Goal: Information Seeking & Learning: Learn about a topic

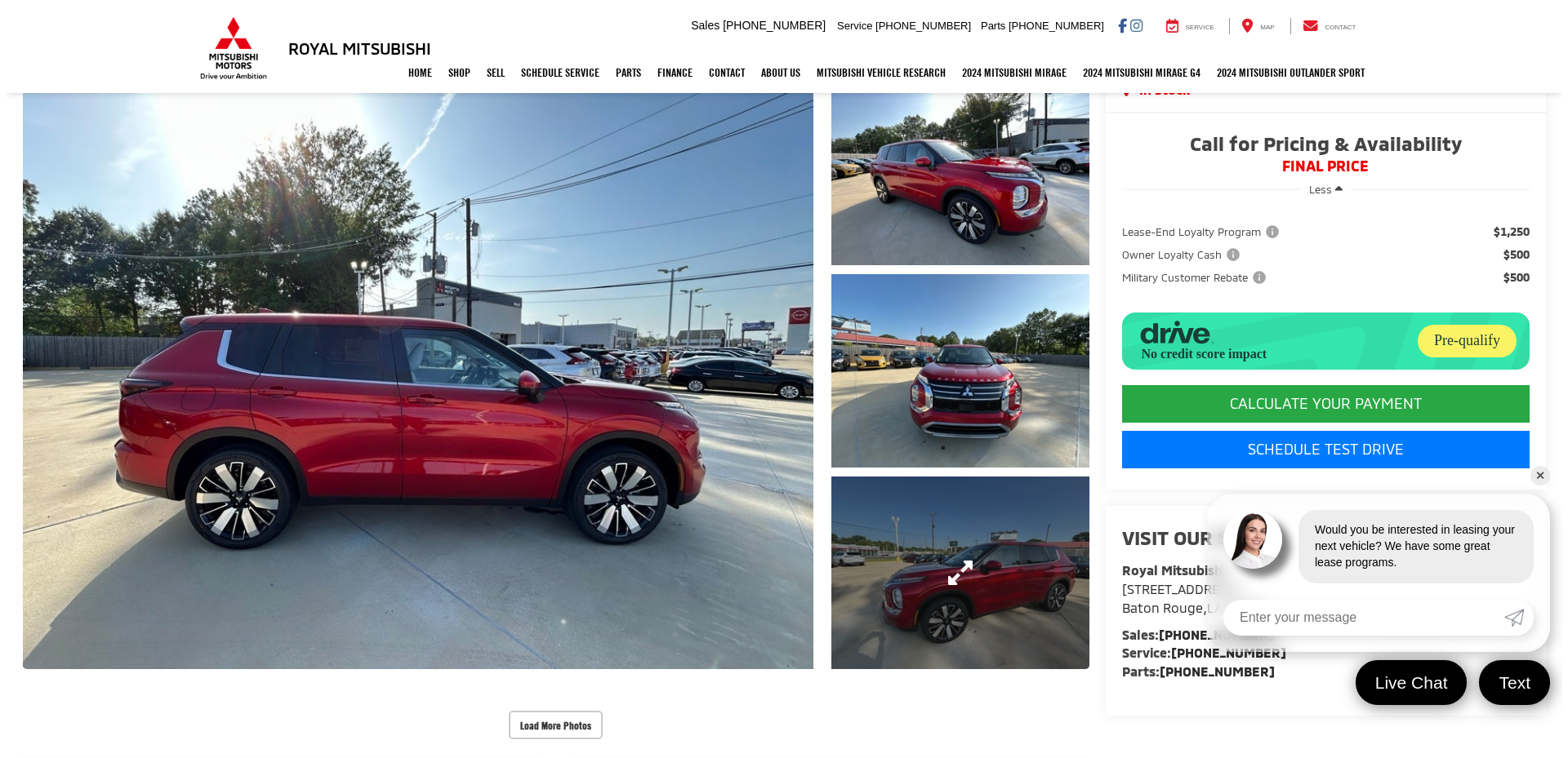
scroll to position [164, 0]
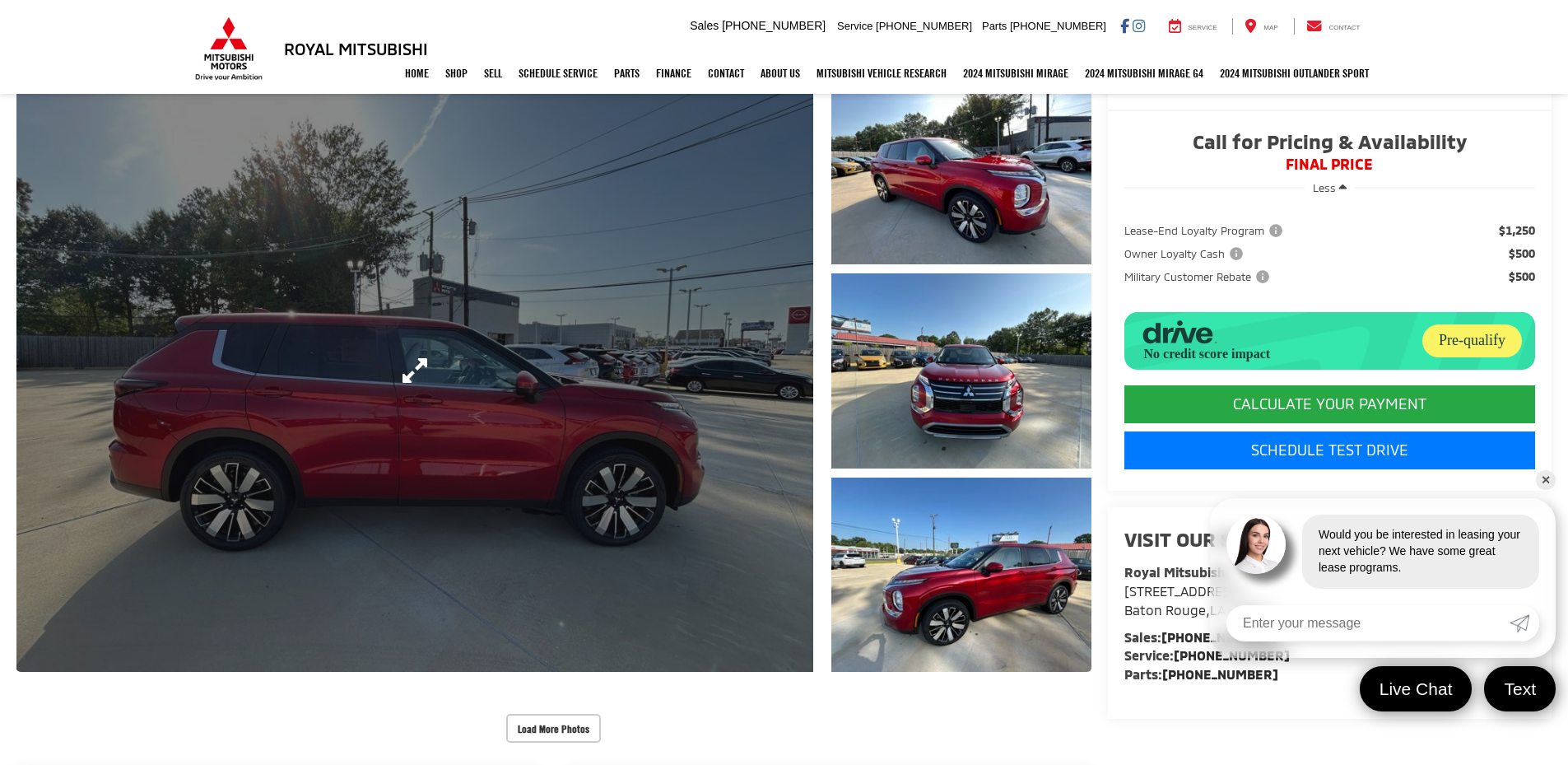
click at [746, 409] on link "Expand Photo 0" at bounding box center [415, 371] width 797 height 603
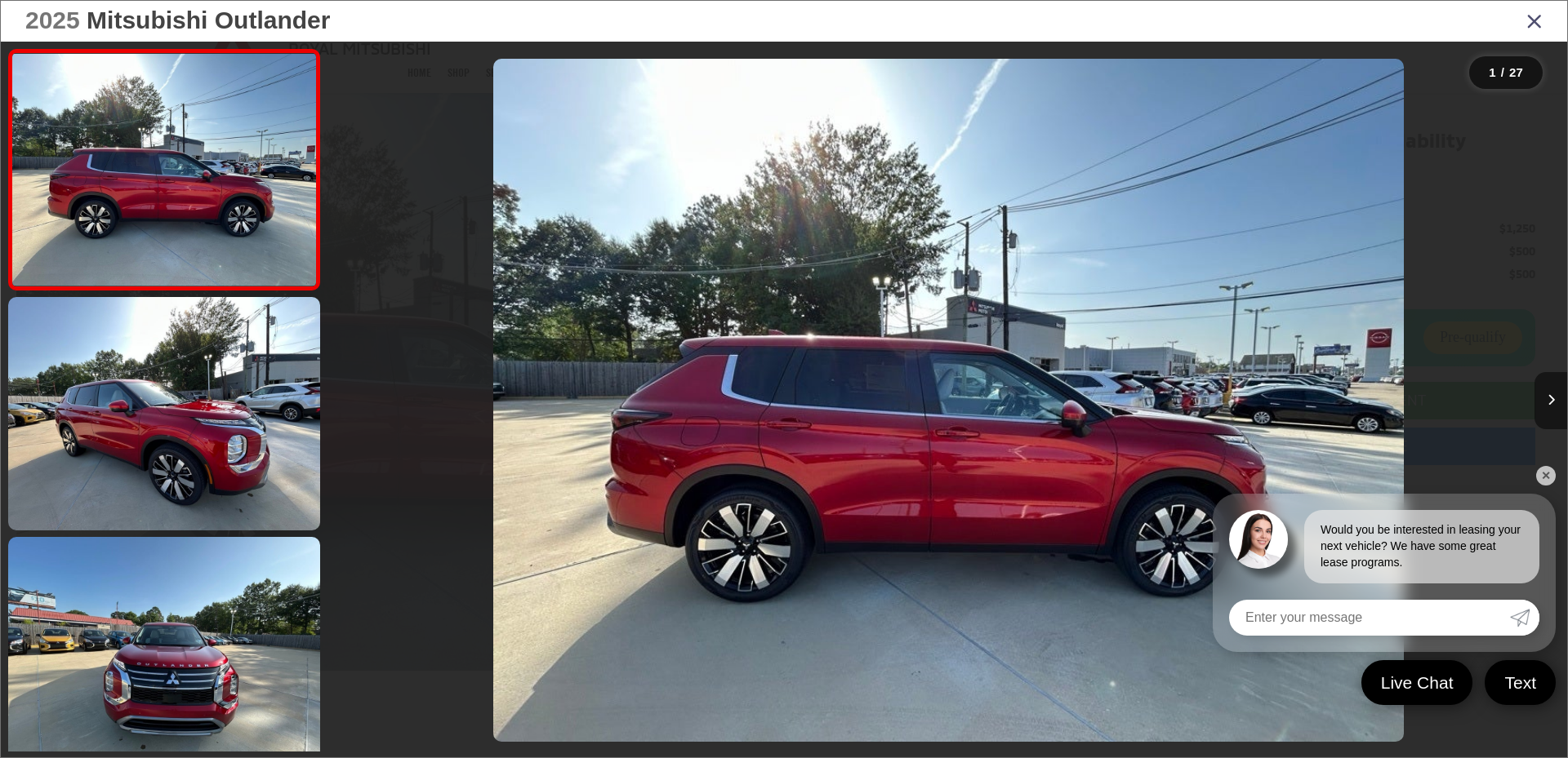
click at [1554, 394] on icon "Next image" at bounding box center [1551, 400] width 7 height 11
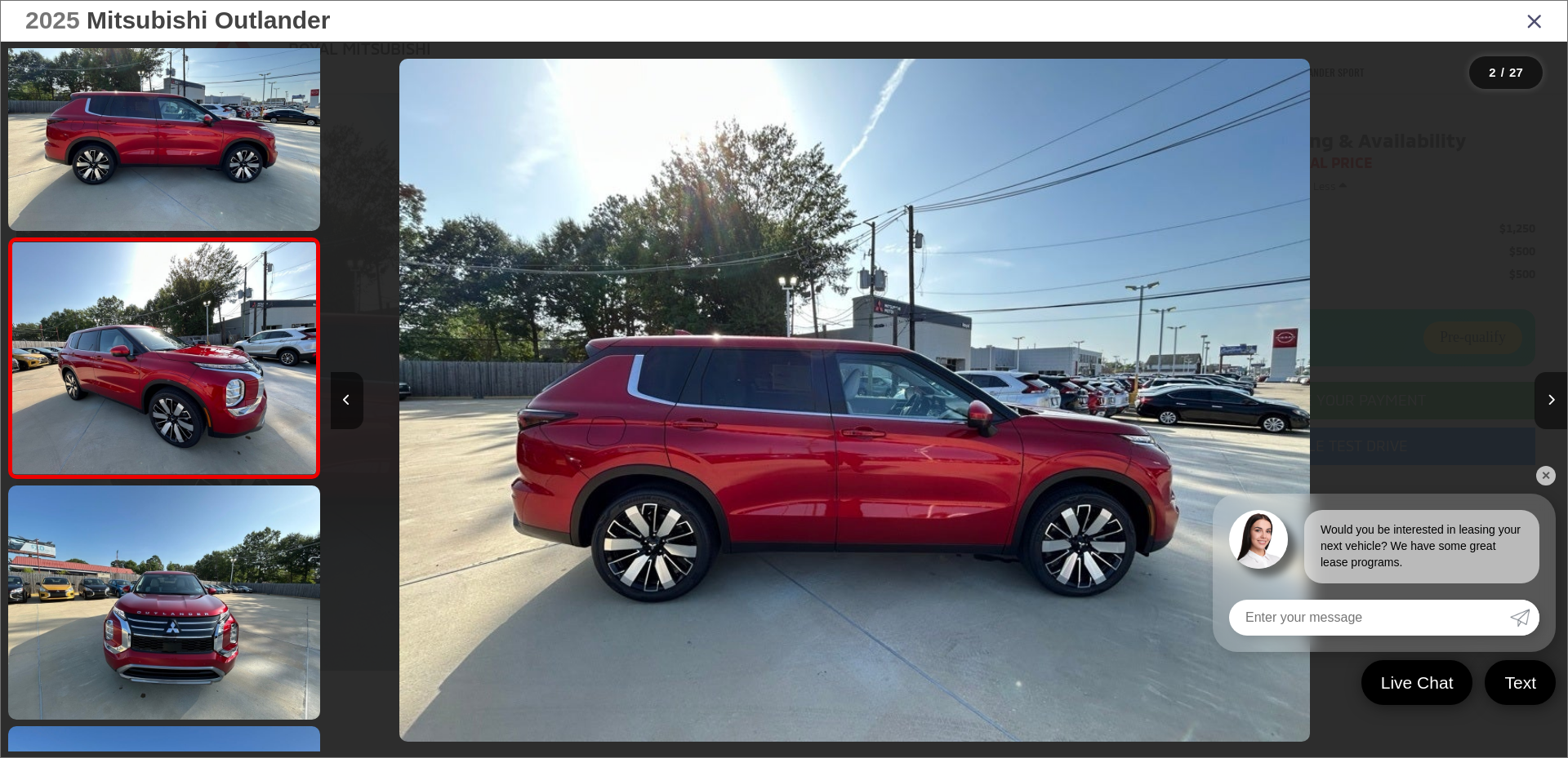
scroll to position [57, 0]
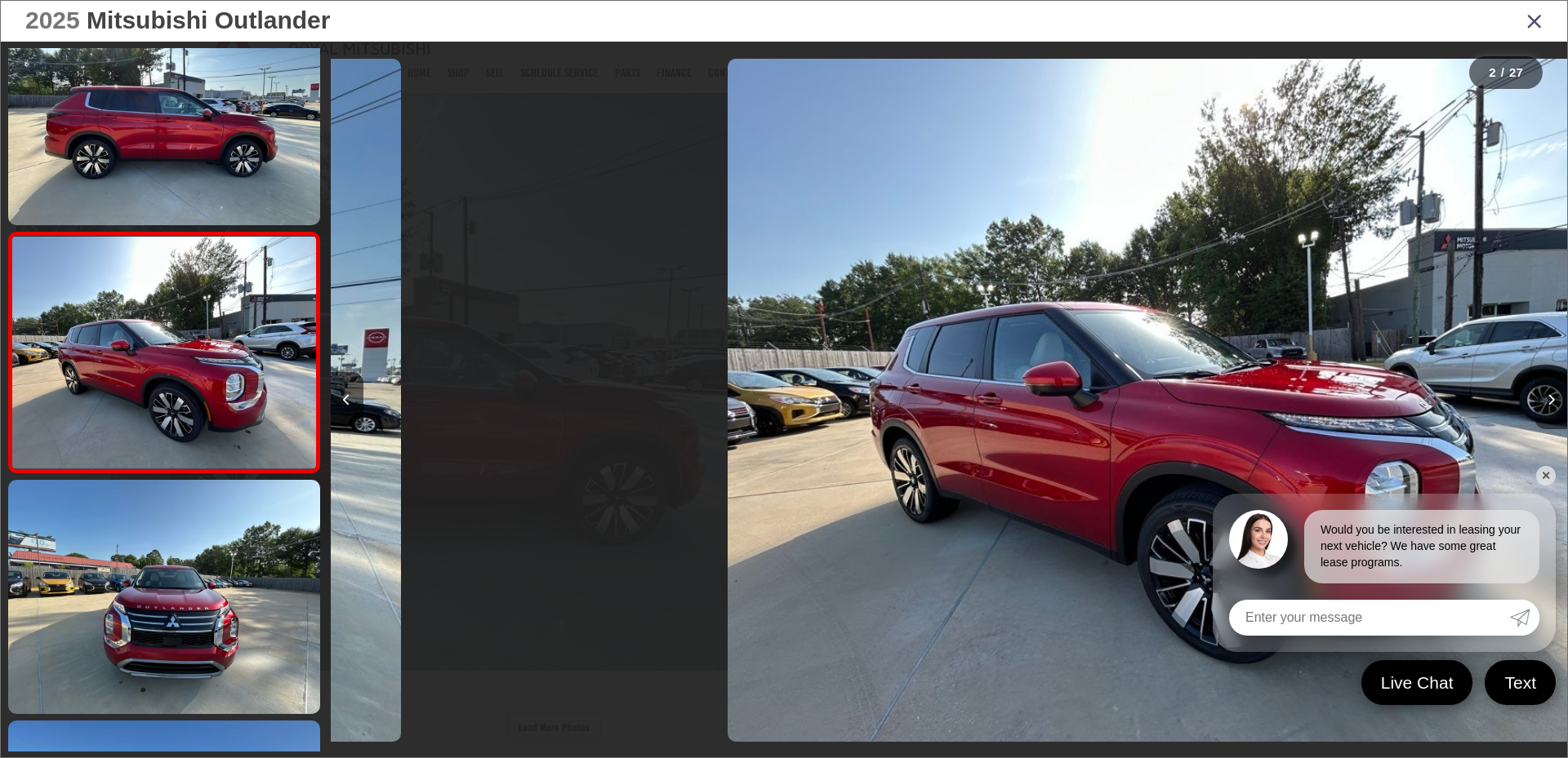
click at [1554, 394] on icon "Next image" at bounding box center [1551, 400] width 7 height 11
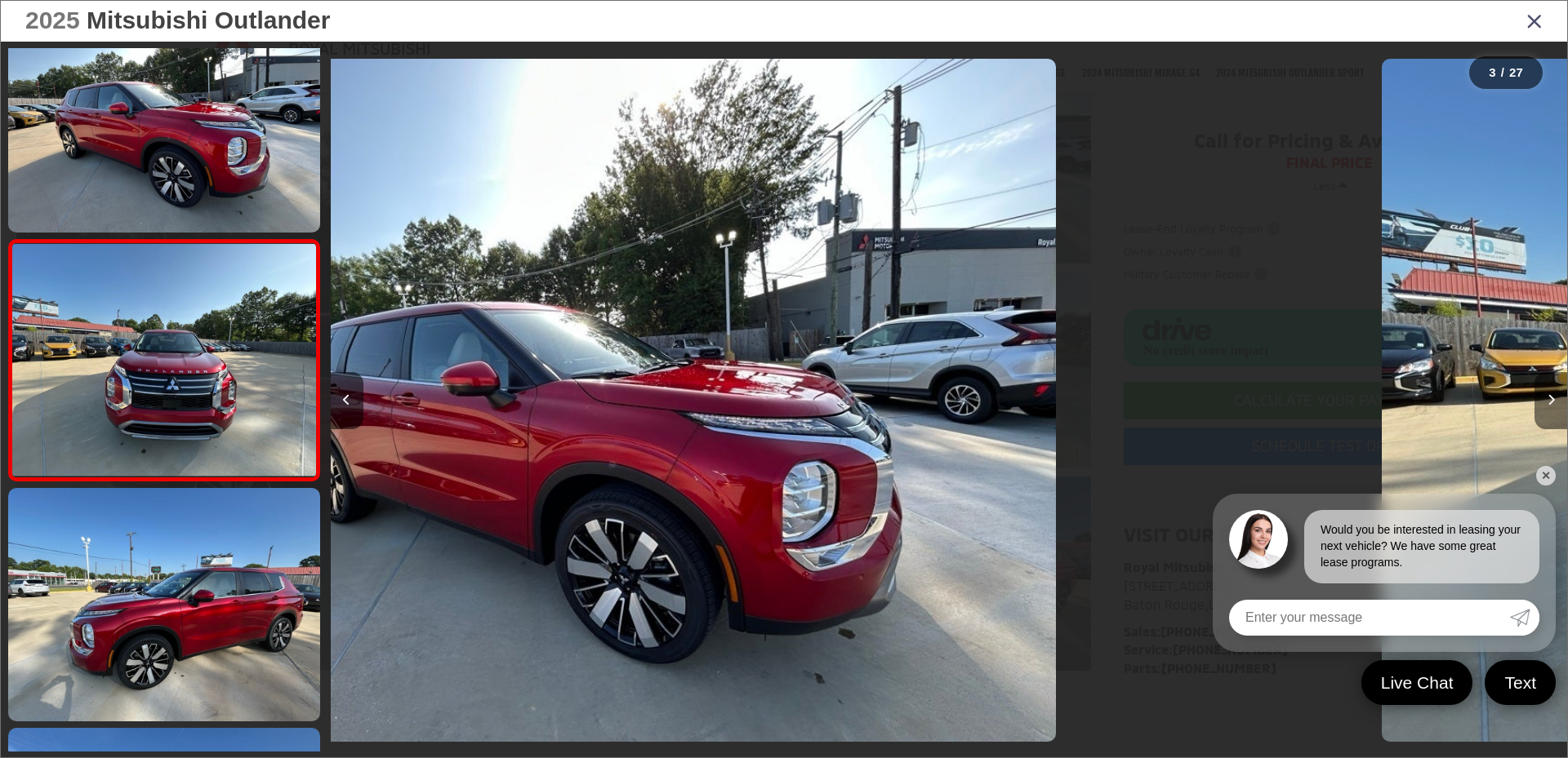
scroll to position [297, 0]
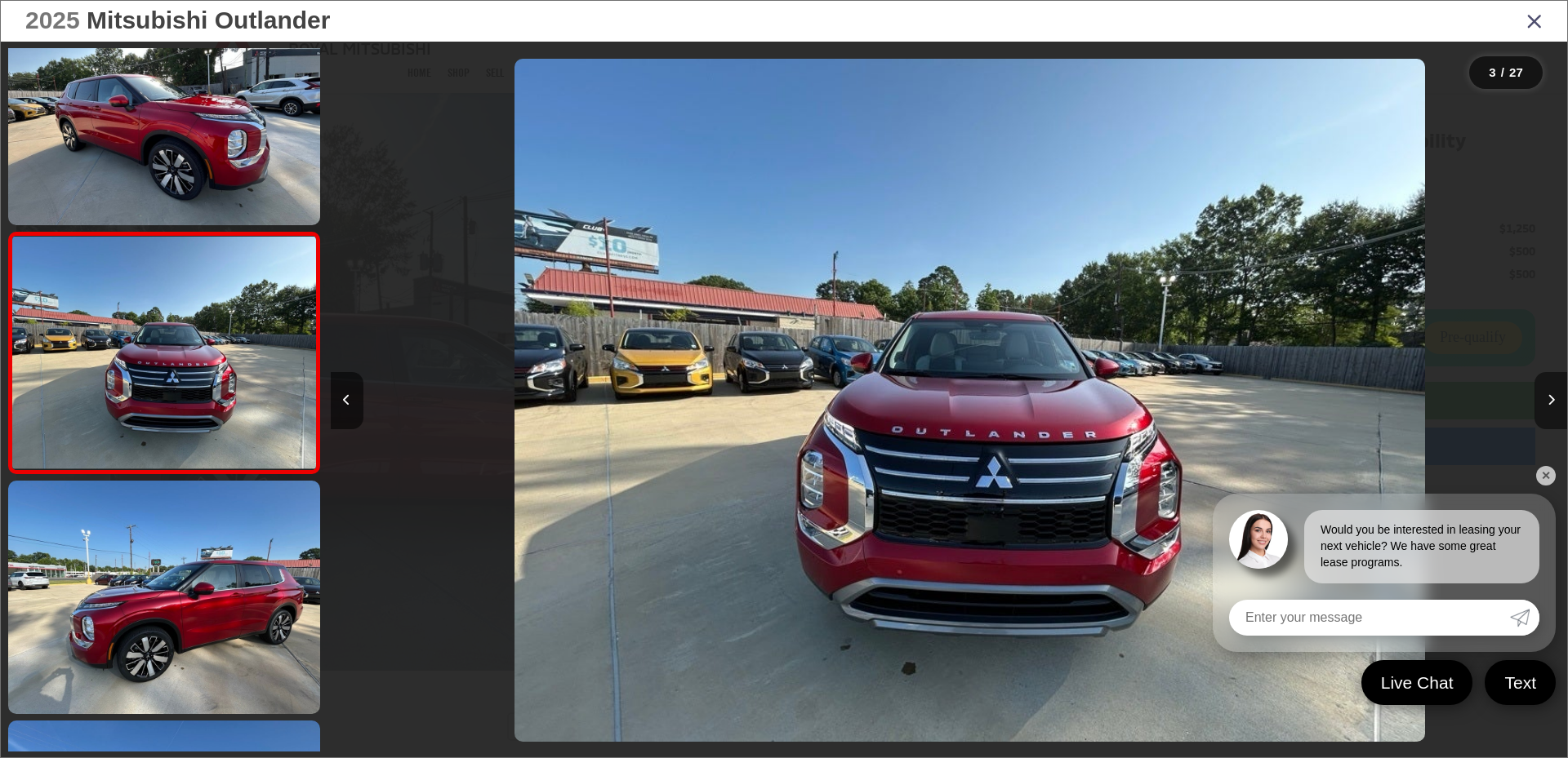
click at [1554, 394] on icon "Next image" at bounding box center [1551, 400] width 7 height 11
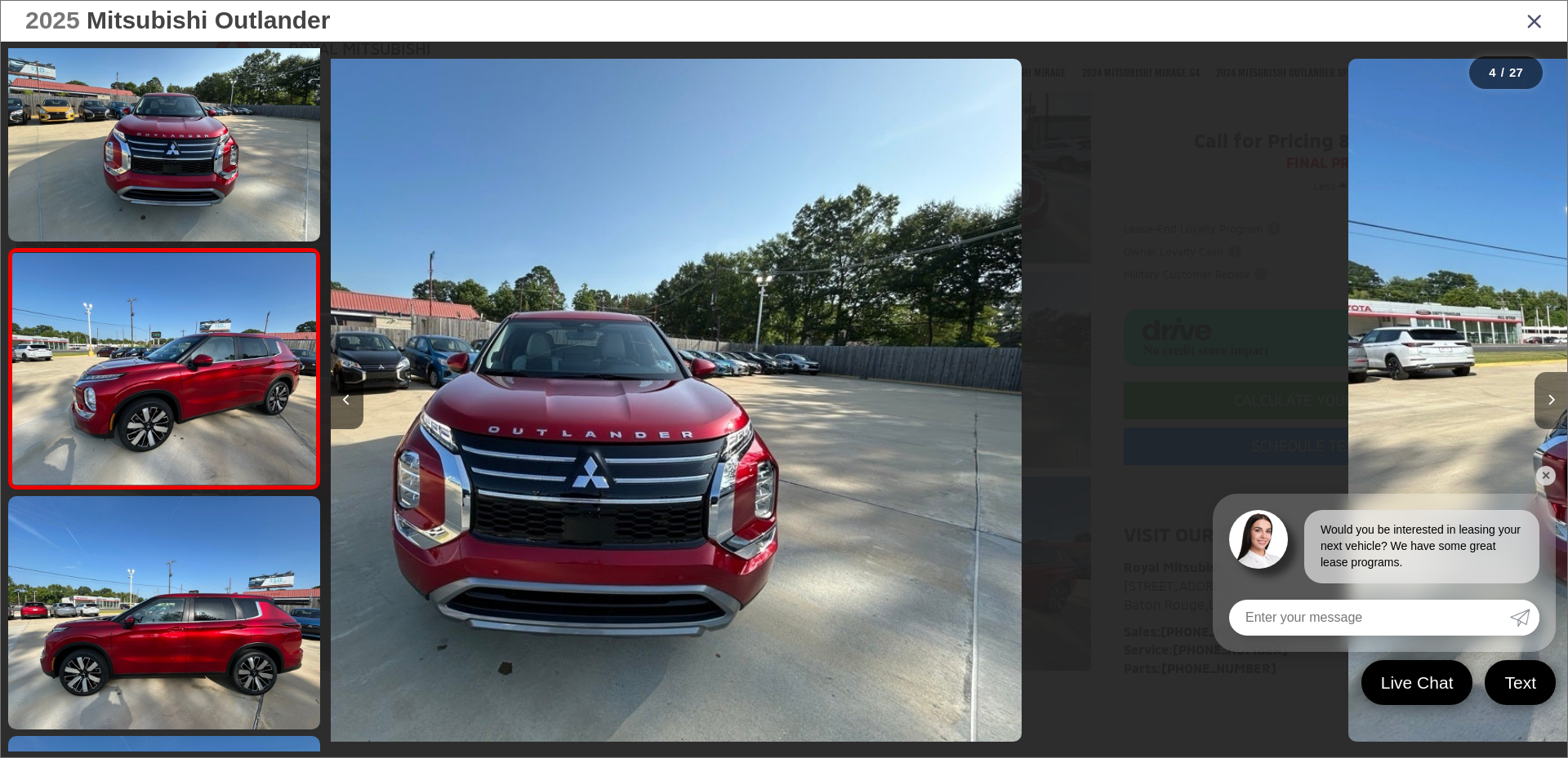
scroll to position [537, 0]
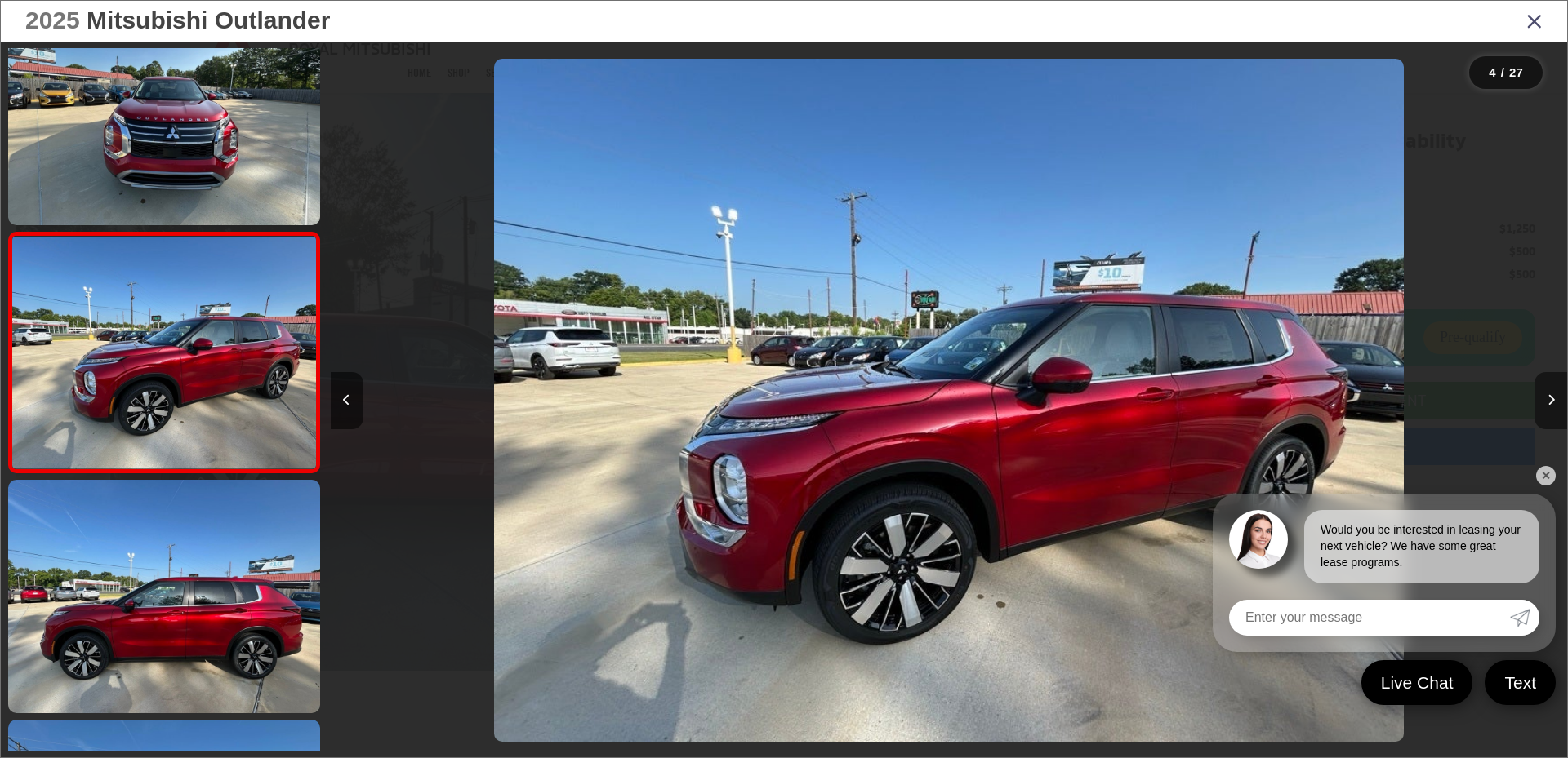
click at [1554, 394] on icon "Next image" at bounding box center [1551, 400] width 7 height 11
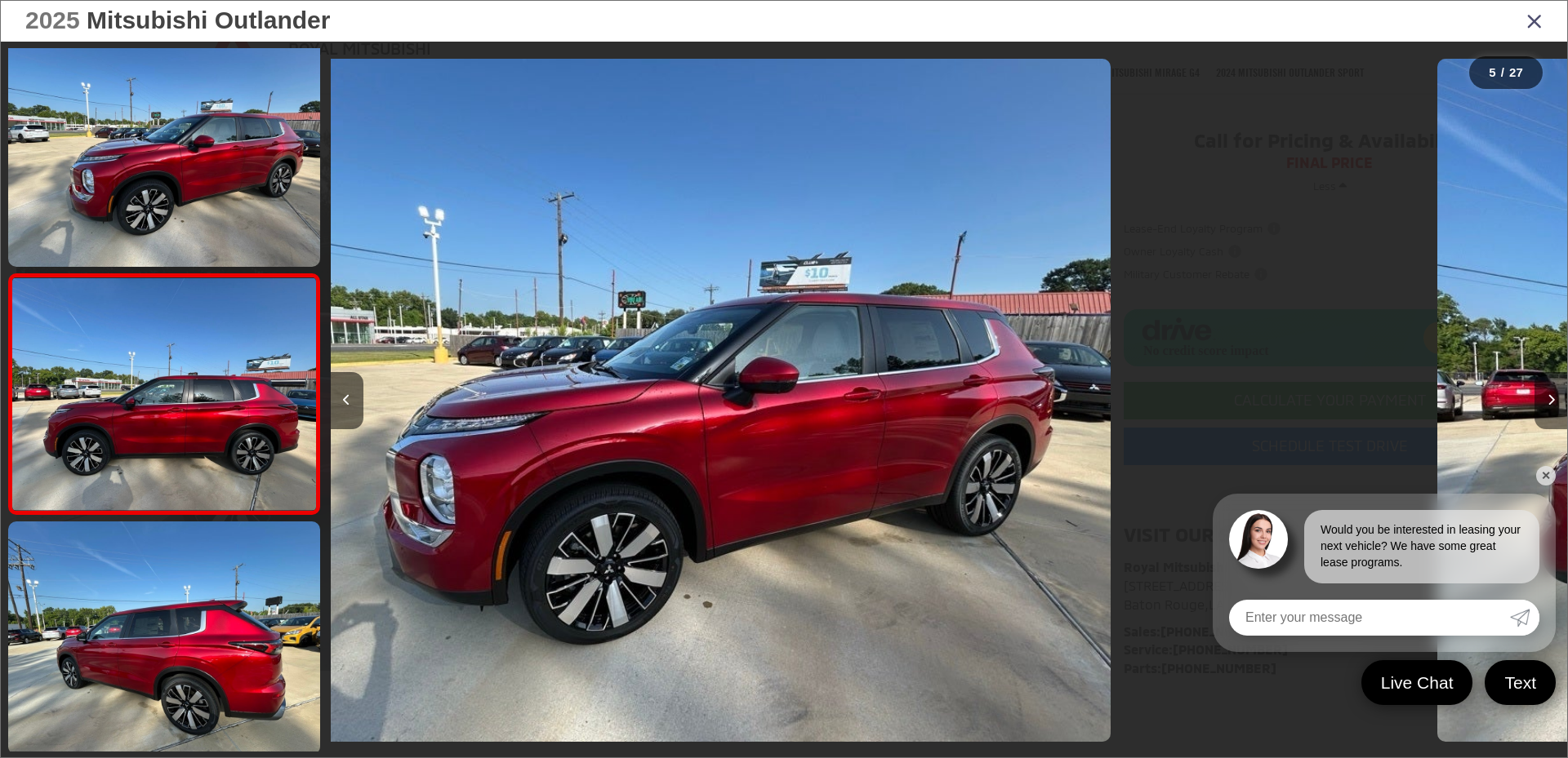
scroll to position [778, 0]
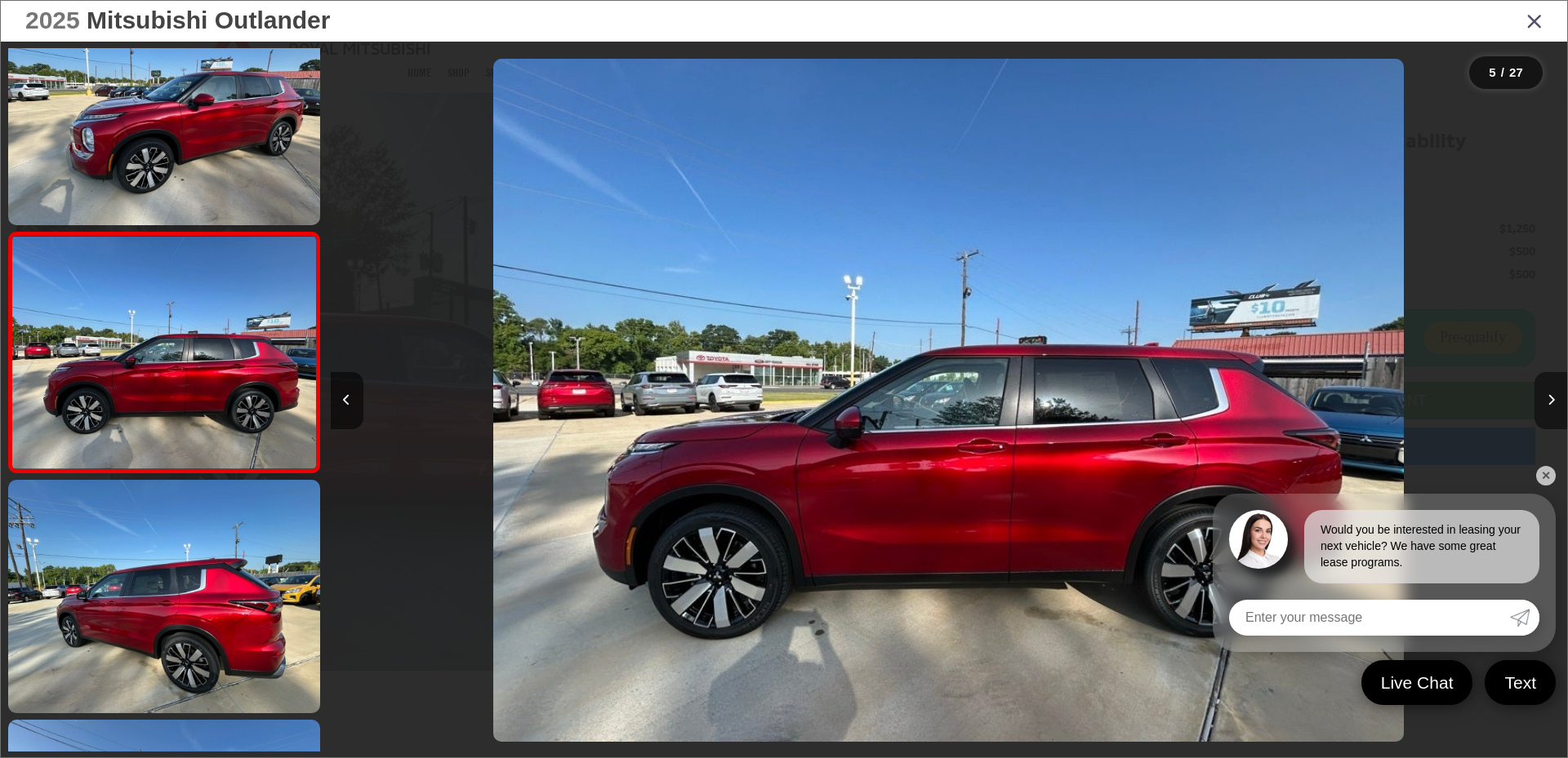
click at [1554, 394] on icon "Next image" at bounding box center [1551, 400] width 7 height 11
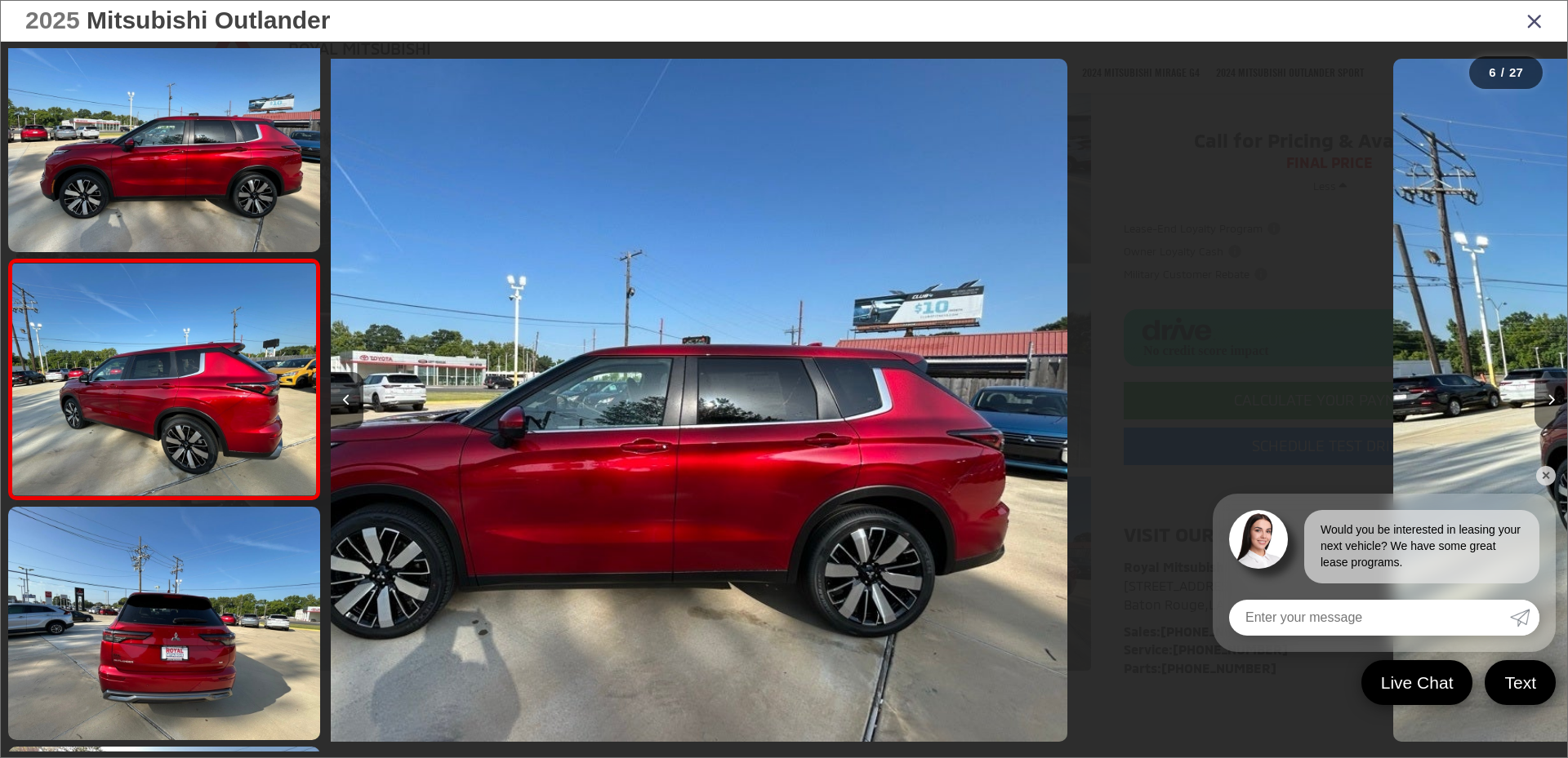
scroll to position [1018, 0]
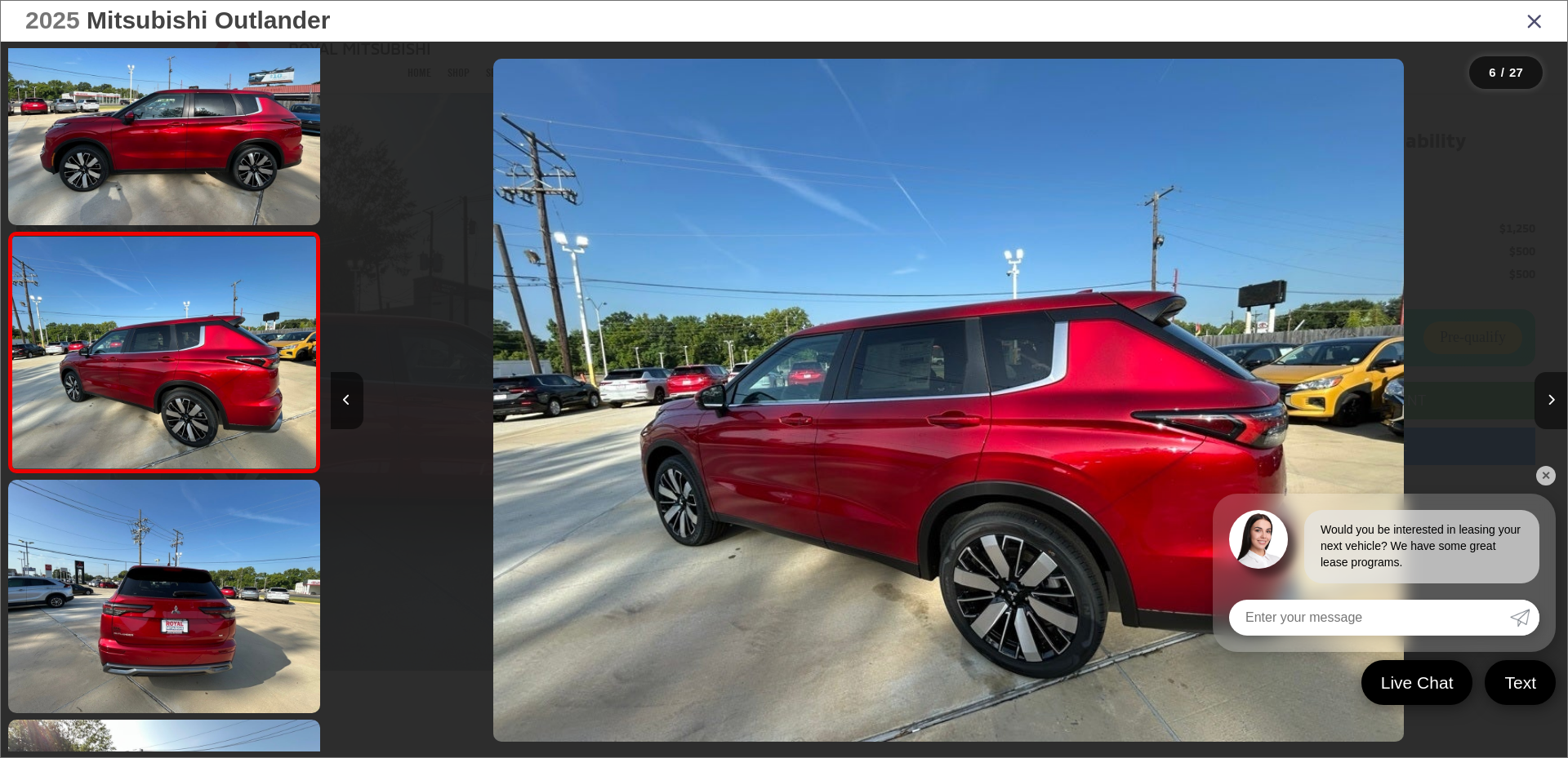
click at [1554, 394] on icon "Next image" at bounding box center [1551, 400] width 7 height 11
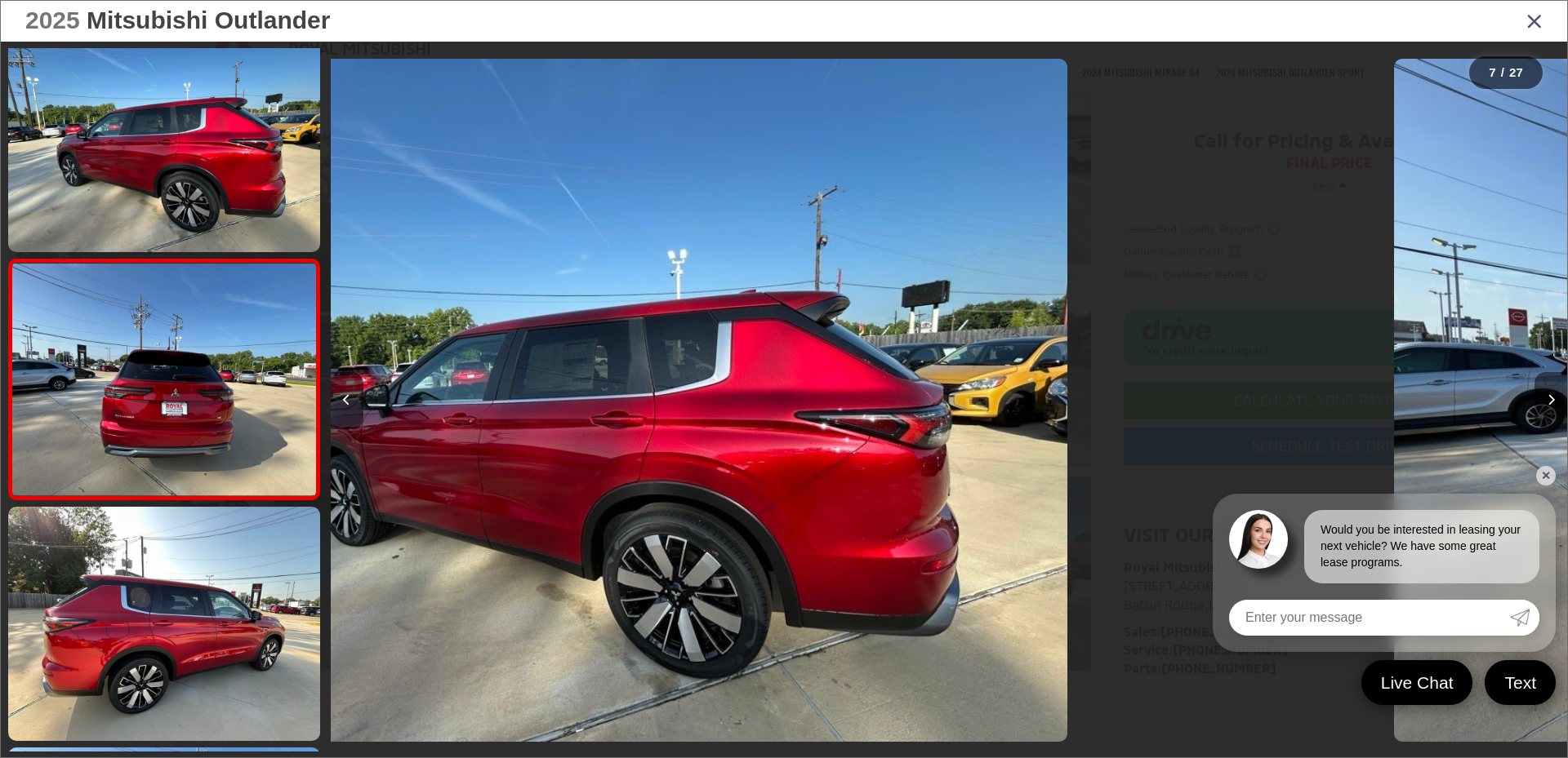
scroll to position [0, 0]
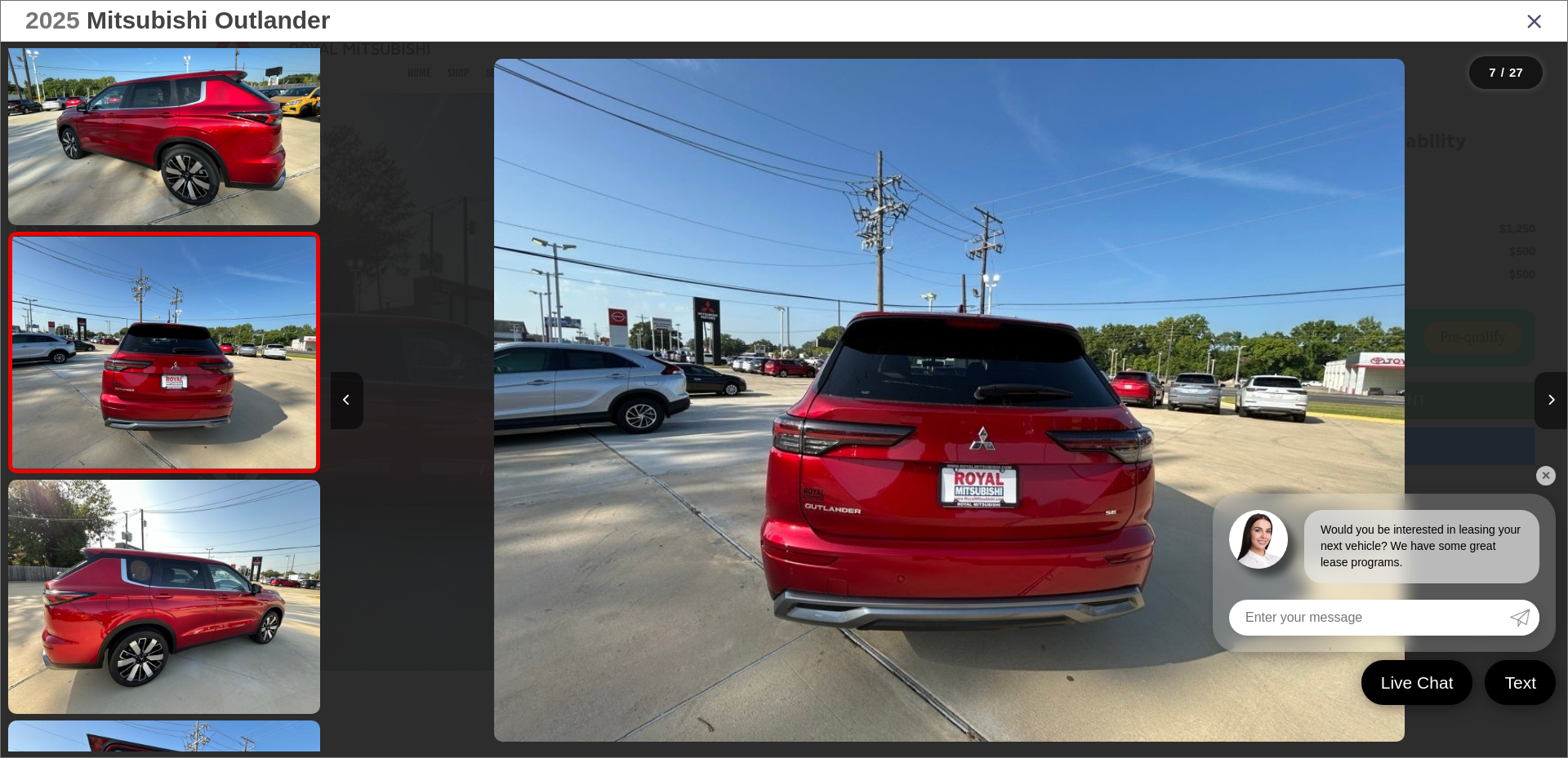
click at [1554, 394] on icon "Next image" at bounding box center [1551, 400] width 7 height 11
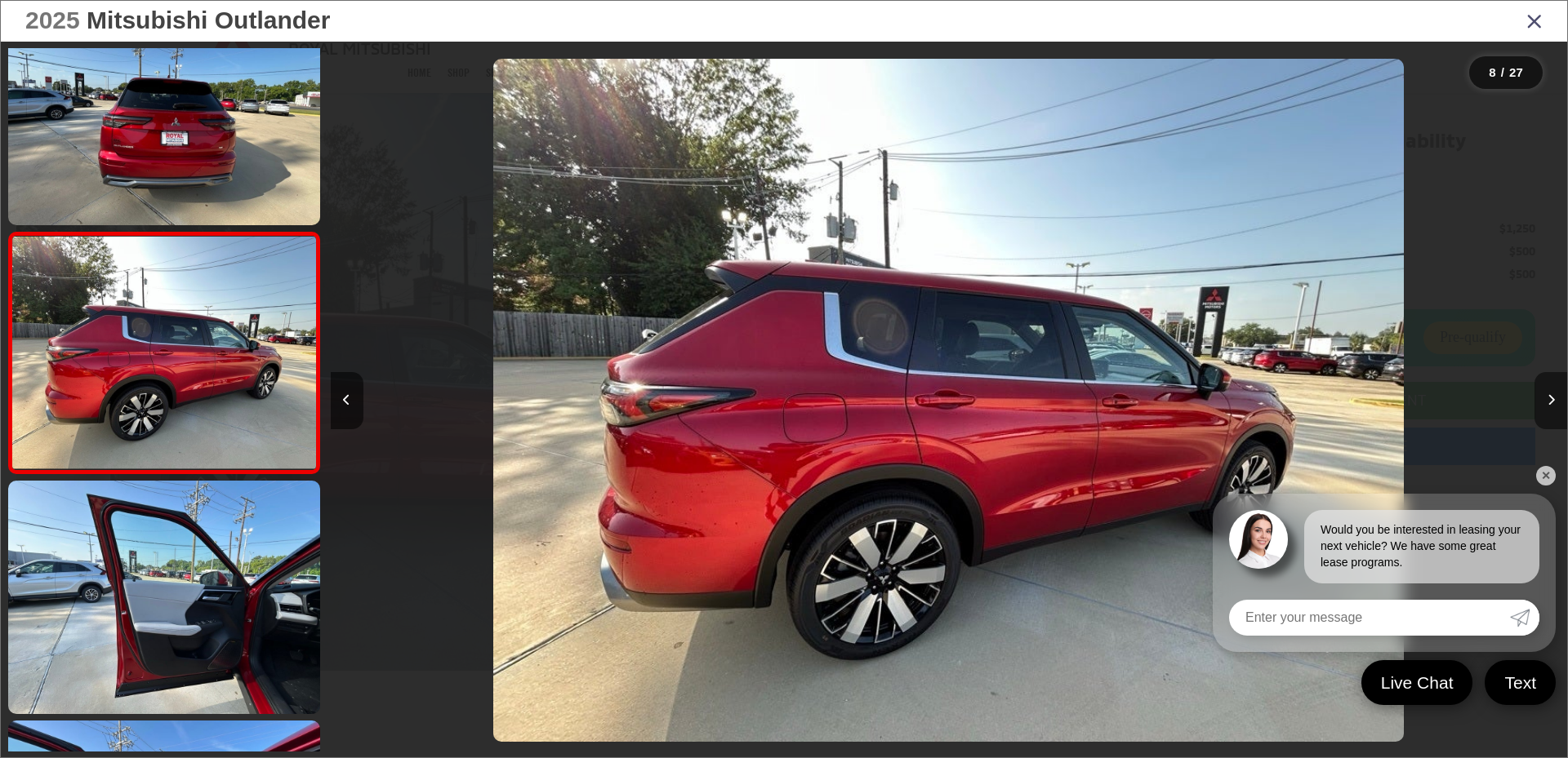
click at [1554, 394] on icon "Next image" at bounding box center [1551, 400] width 7 height 11
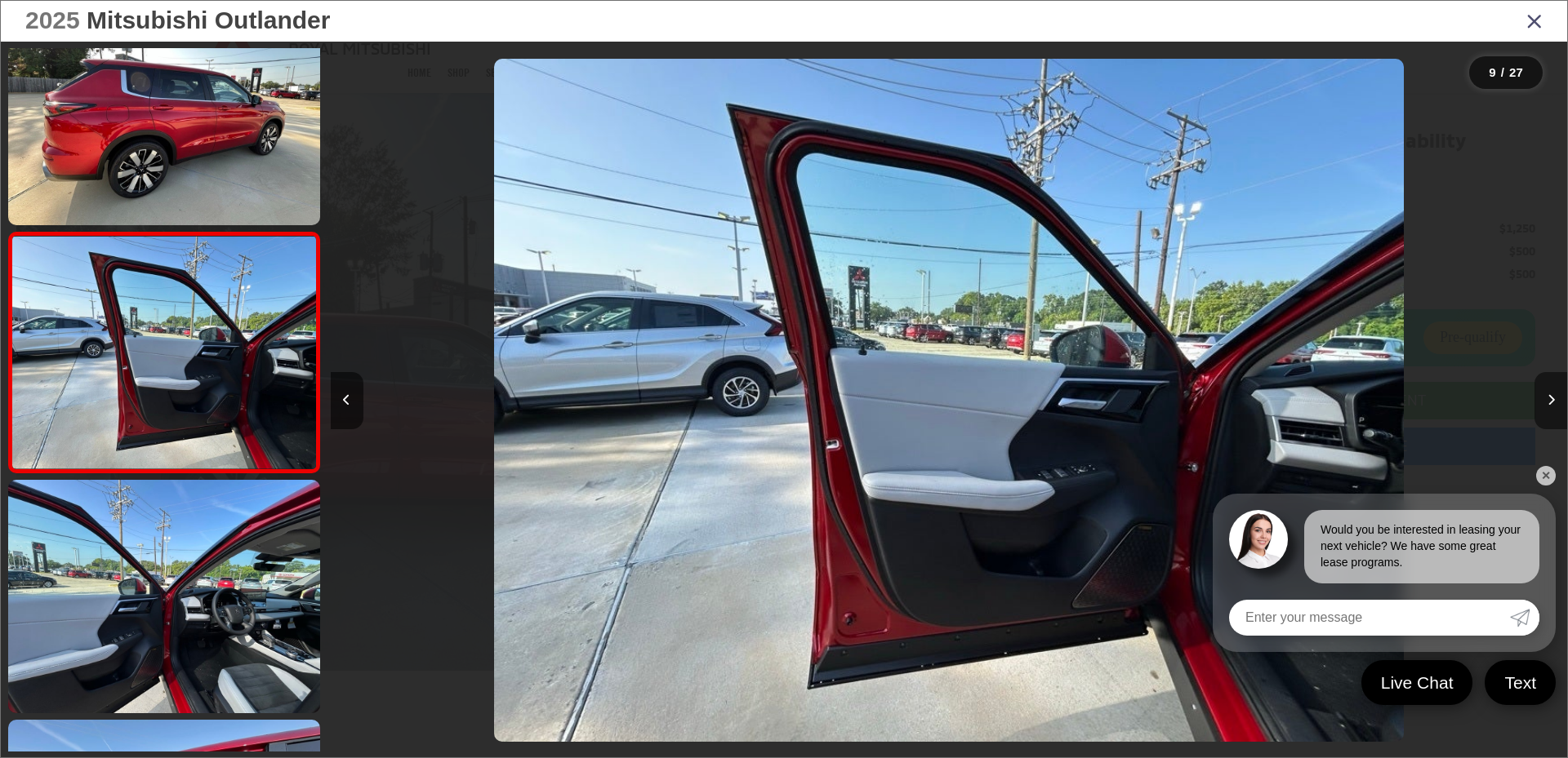
click at [1554, 394] on icon "Next image" at bounding box center [1551, 400] width 7 height 11
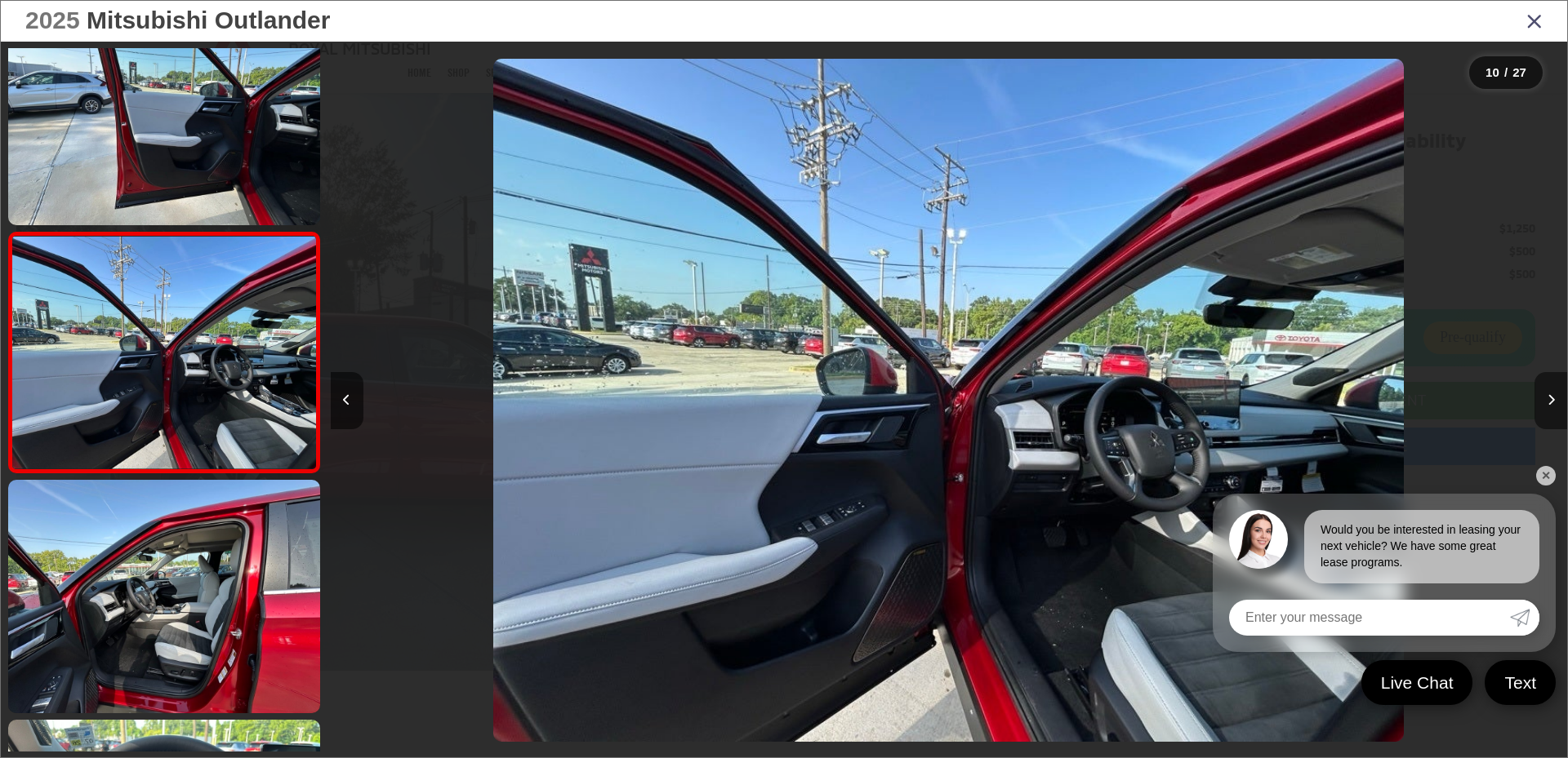
click at [1554, 394] on icon "Next image" at bounding box center [1551, 400] width 7 height 11
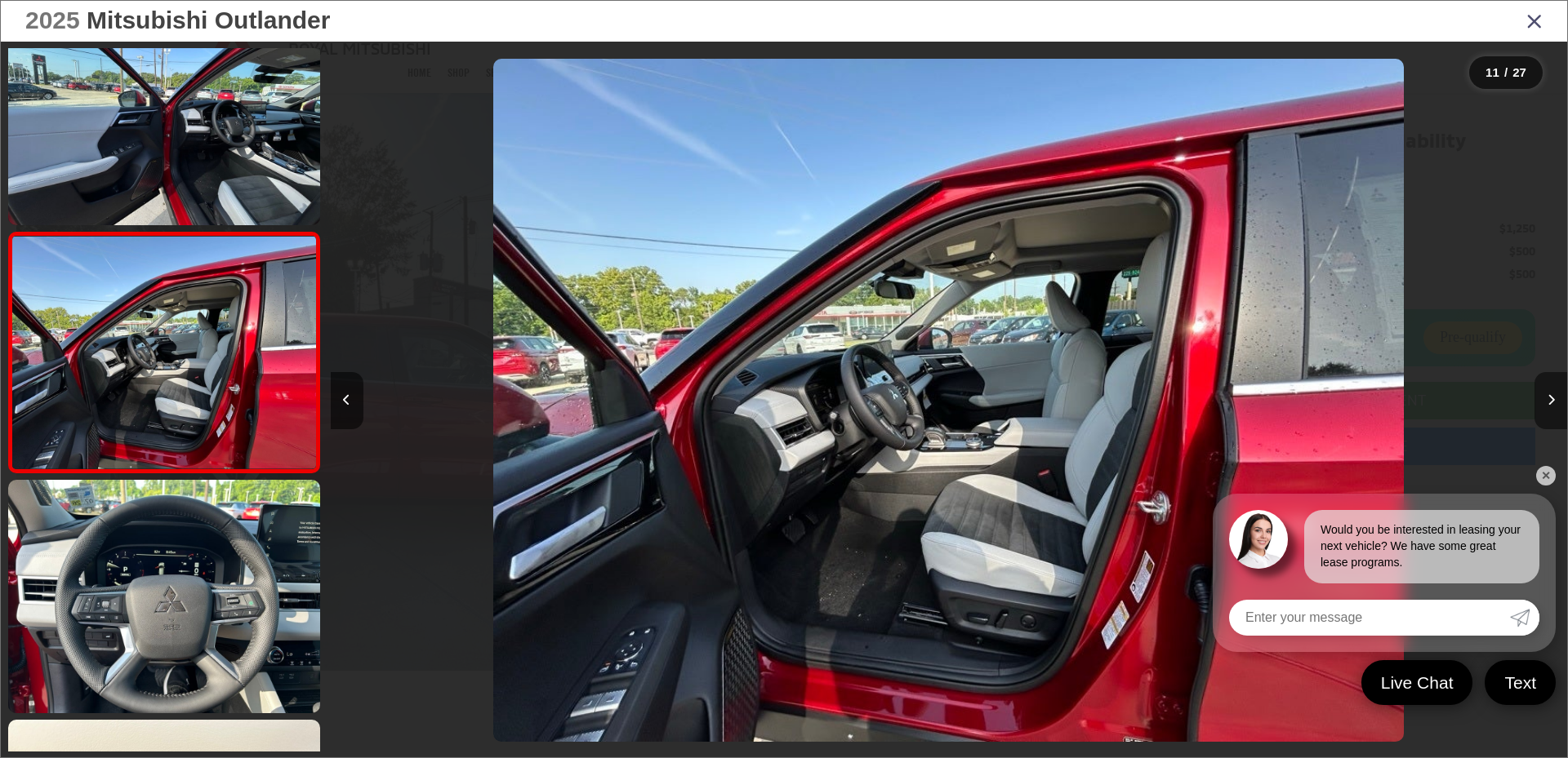
click at [1554, 394] on icon "Next image" at bounding box center [1551, 400] width 7 height 11
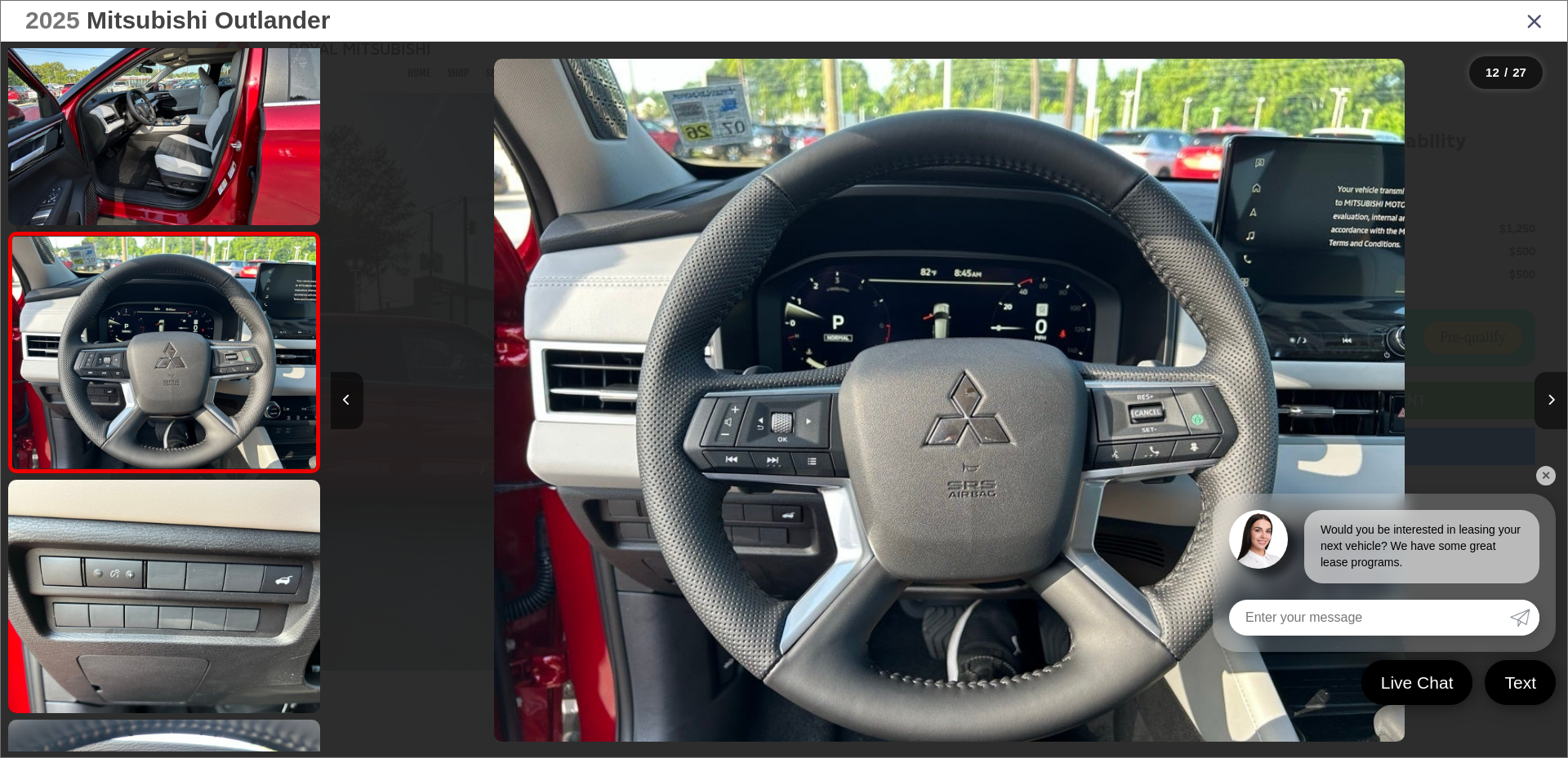
click at [1554, 394] on icon "Next image" at bounding box center [1551, 400] width 7 height 11
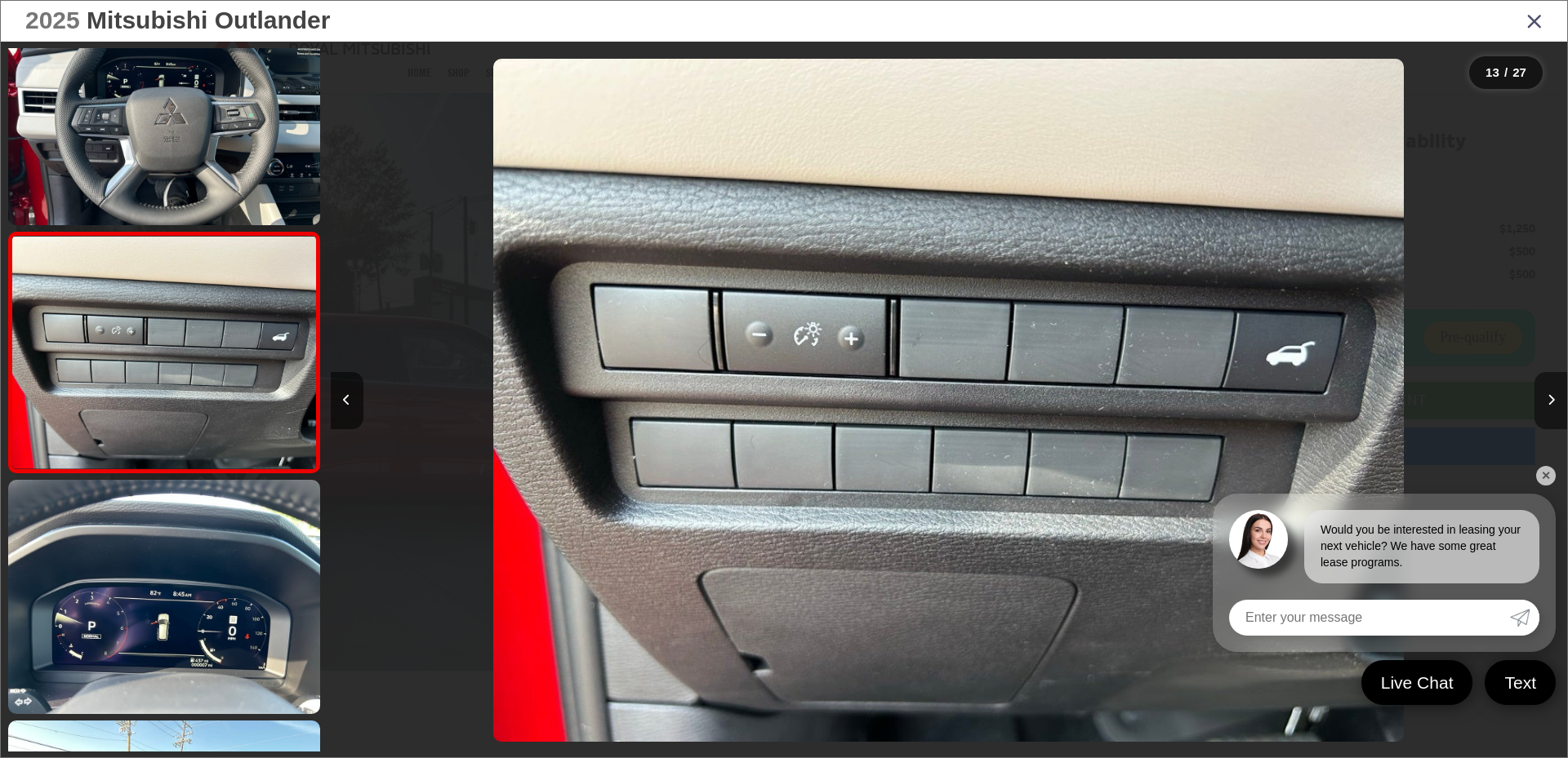
click at [1554, 394] on icon "Next image" at bounding box center [1551, 400] width 7 height 11
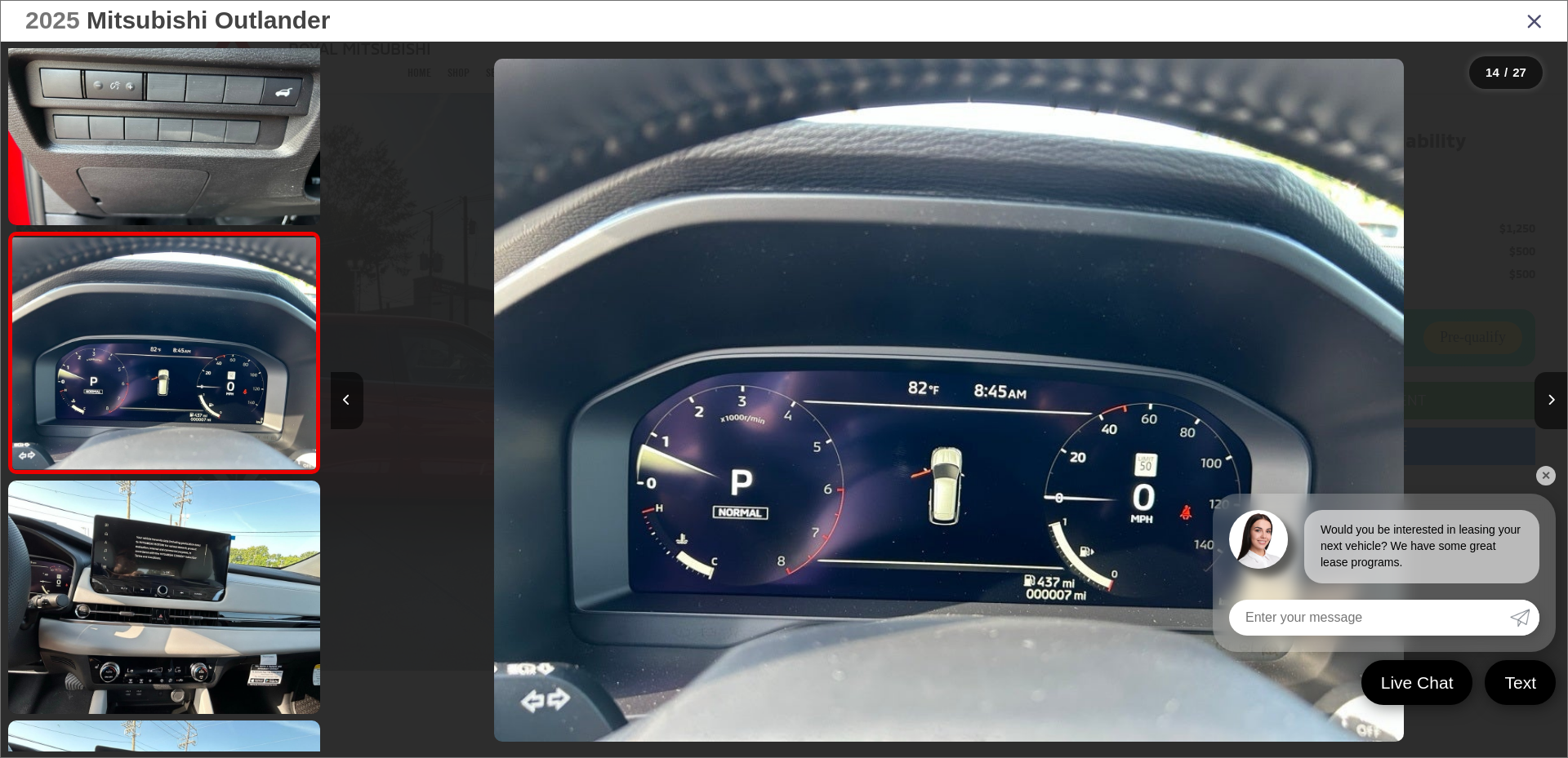
click at [1542, 17] on div "2025 Mitsubishi Outlander" at bounding box center [784, 21] width 1566 height 40
